Goal: Navigation & Orientation: Go to known website

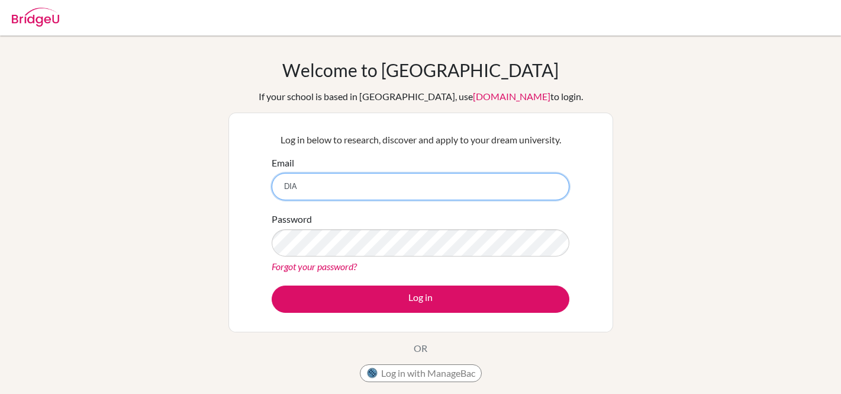
type input "DIA200529@diaestudents.com"
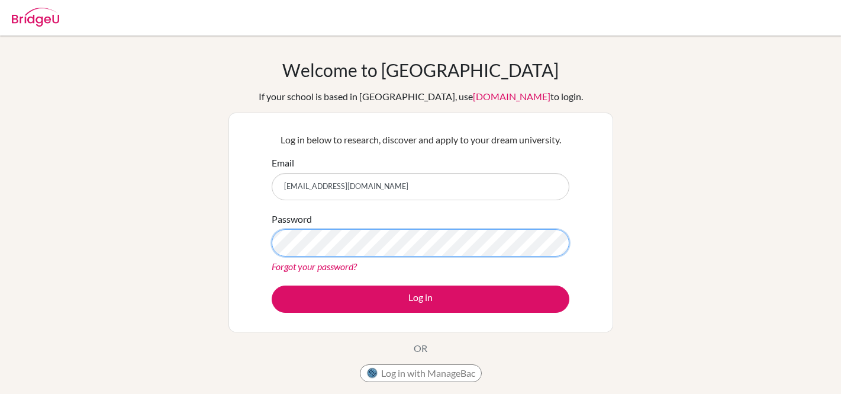
click at [272, 285] on button "Log in" at bounding box center [421, 298] width 298 height 27
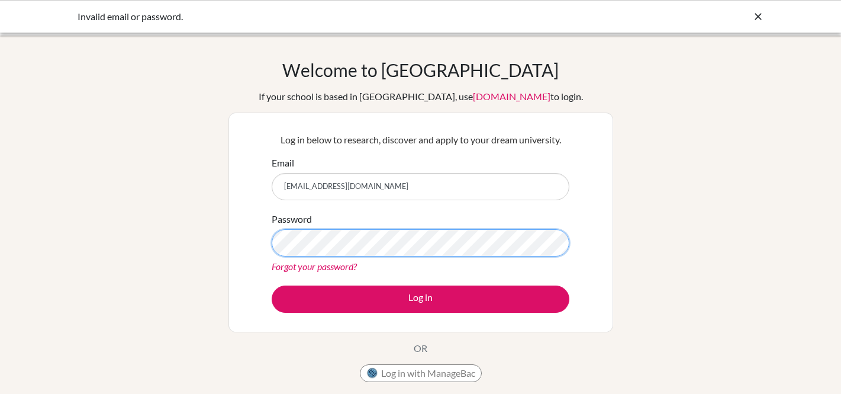
click at [272, 285] on button "Log in" at bounding box center [421, 298] width 298 height 27
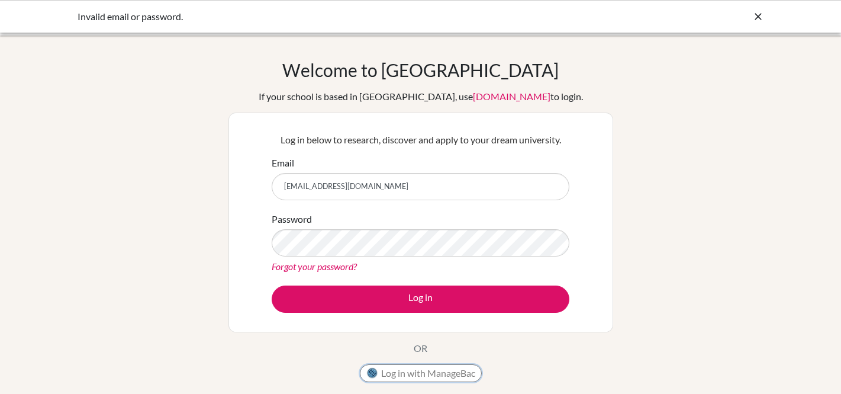
click at [441, 365] on button "Log in with ManageBac" at bounding box center [421, 373] width 122 height 18
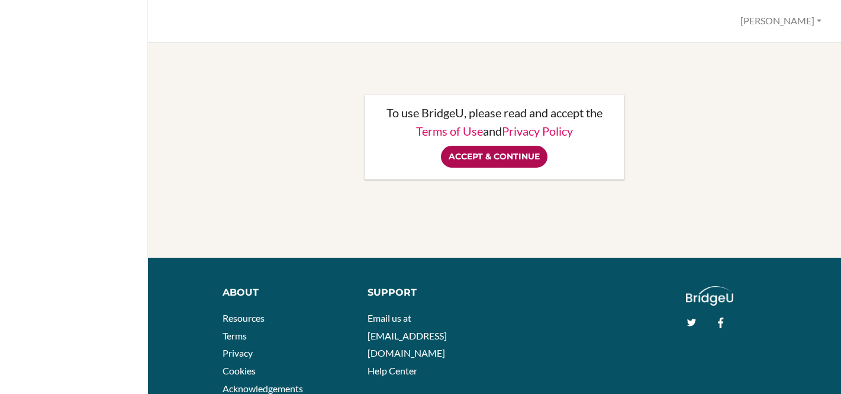
click at [487, 156] on input "Accept & Continue" at bounding box center [494, 157] width 107 height 22
